Goal: Find specific page/section: Find specific page/section

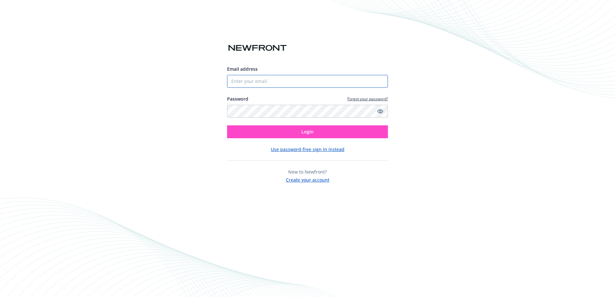
type input "[EMAIL_ADDRESS][DOMAIN_NAME]"
click at [289, 133] on button "Login" at bounding box center [307, 132] width 161 height 13
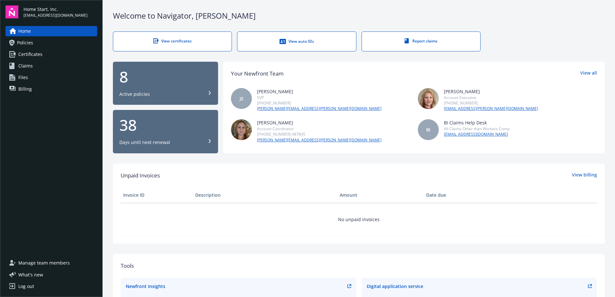
click at [194, 46] on link "View certificates" at bounding box center [172, 42] width 119 height 20
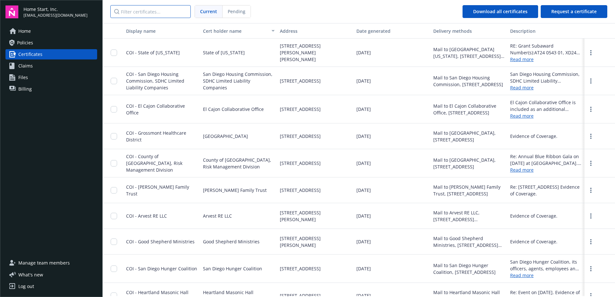
click at [149, 12] on input "Filter certificates..." at bounding box center [150, 11] width 80 height 13
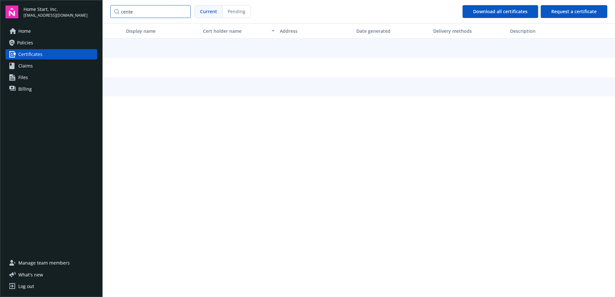
type input "center"
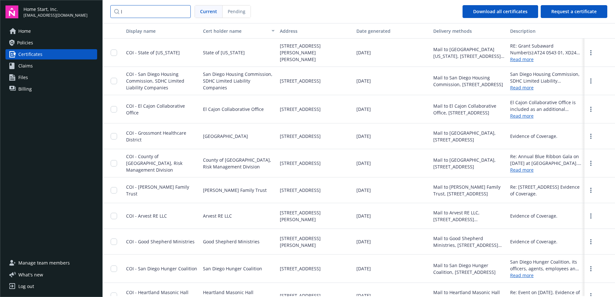
type input "lg"
drag, startPoint x: 139, startPoint y: 8, endPoint x: 195, endPoint y: 41, distance: 64.9
click at [139, 8] on input "Filter certificates..." at bounding box center [150, 11] width 80 height 13
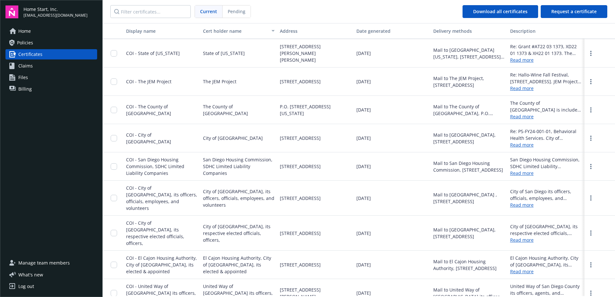
scroll to position [1416, 0]
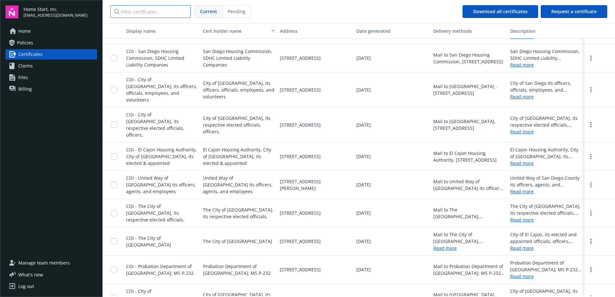
click at [160, 12] on input "Filter certificates..." at bounding box center [150, 11] width 80 height 13
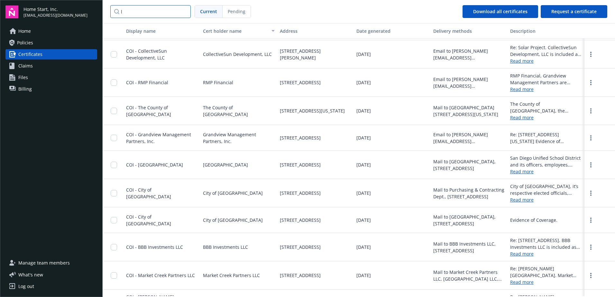
scroll to position [1030, 0]
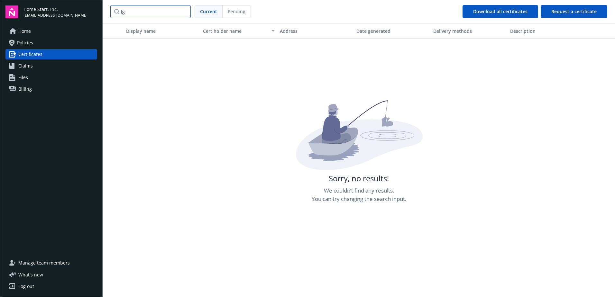
type input "l"
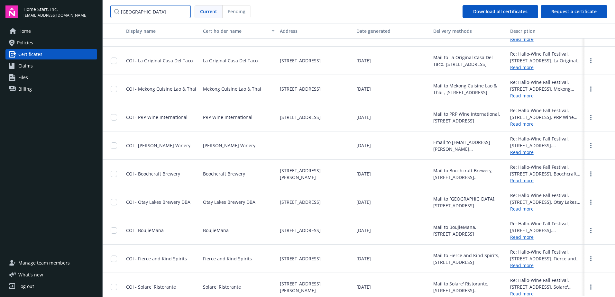
scroll to position [309, 0]
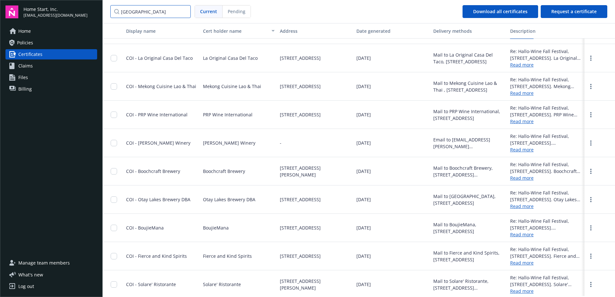
click at [157, 10] on input "san diego" at bounding box center [150, 11] width 80 height 13
click at [162, 9] on input "san diego" at bounding box center [150, 11] width 80 height 13
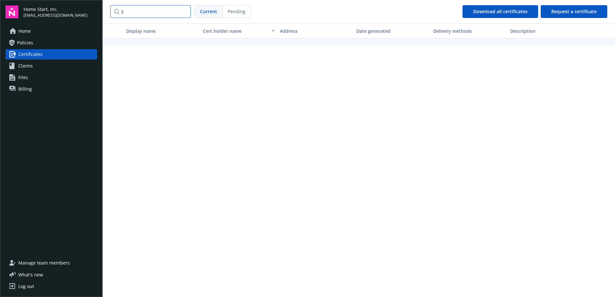
type input "33"
